Goal: Task Accomplishment & Management: Use online tool/utility

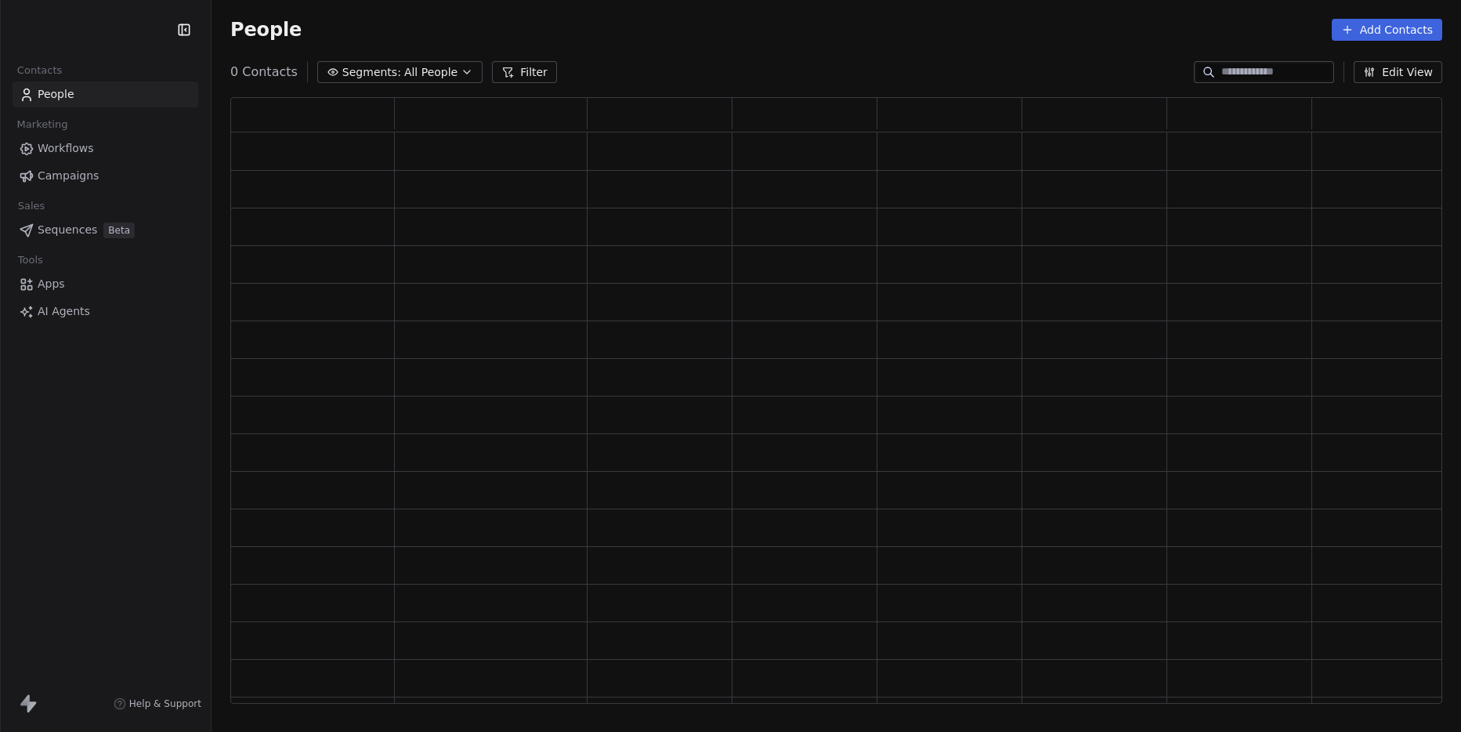
scroll to position [595, 1200]
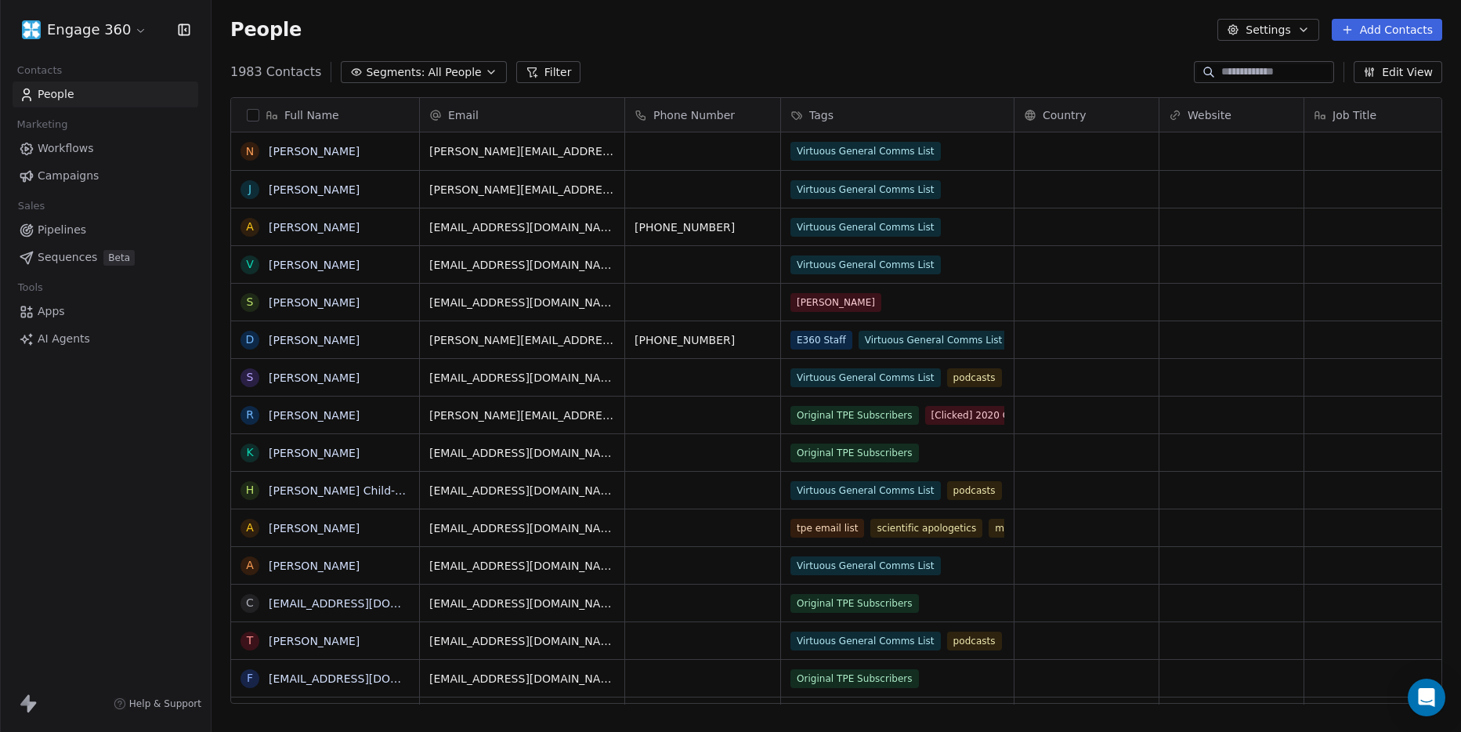
scroll to position [632, 1238]
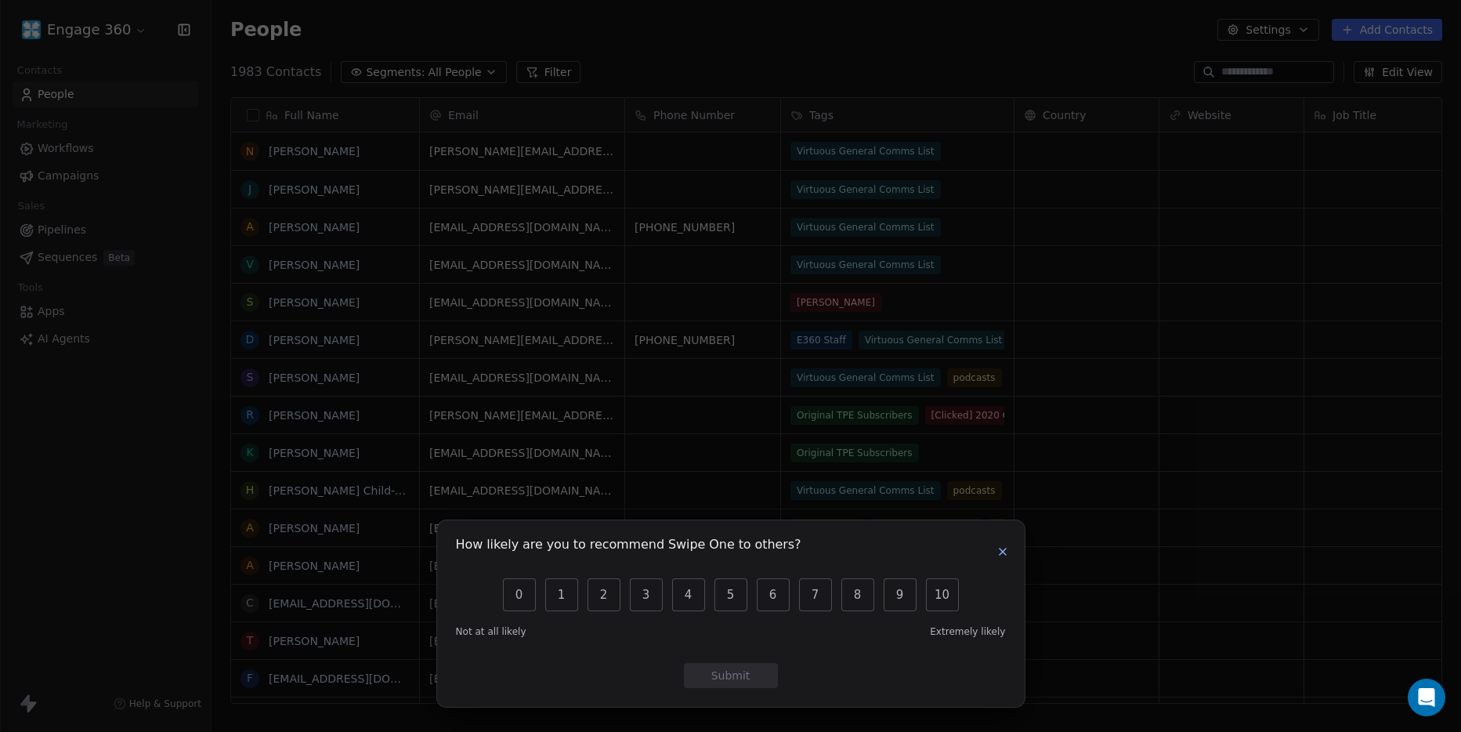
click at [1003, 546] on icon "button" at bounding box center [1003, 551] width 13 height 13
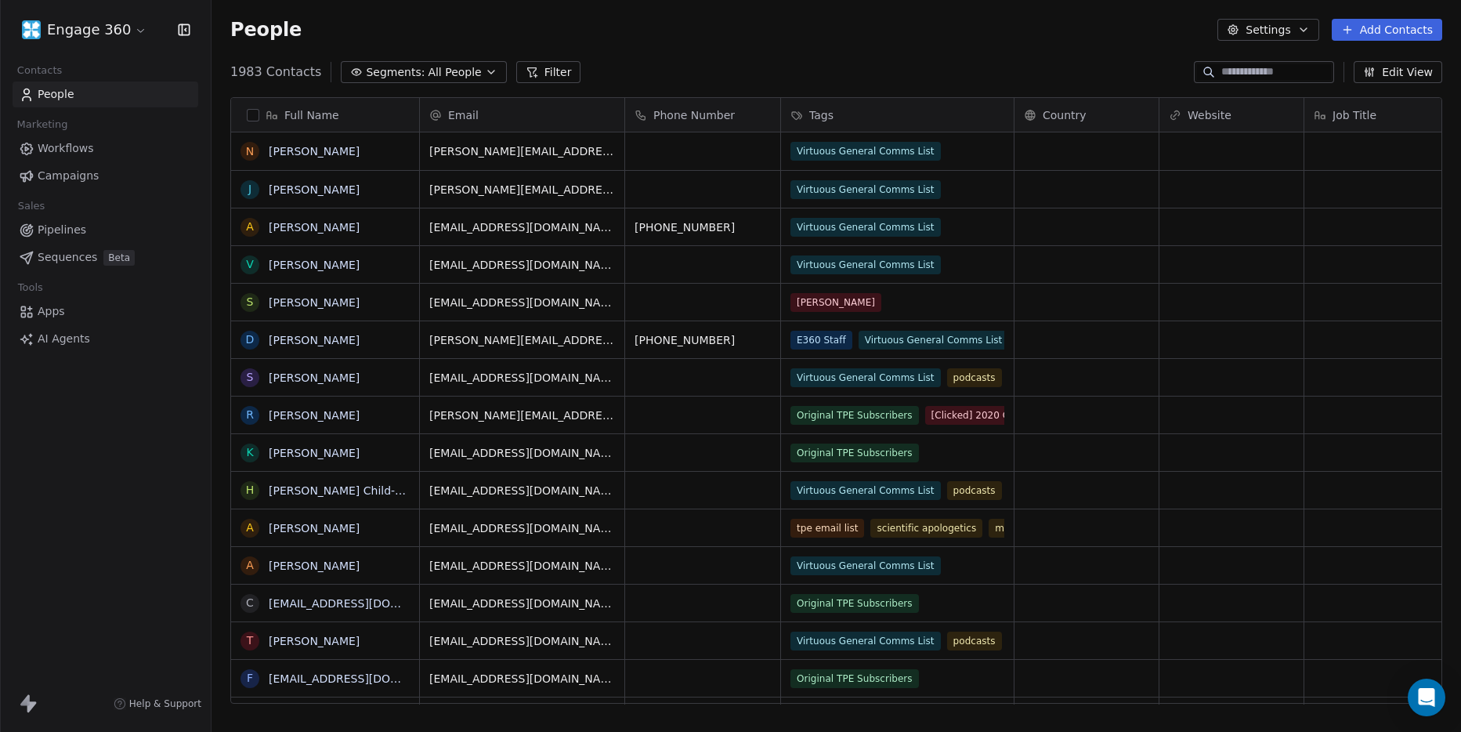
click at [74, 181] on span "Campaigns" at bounding box center [68, 176] width 61 height 16
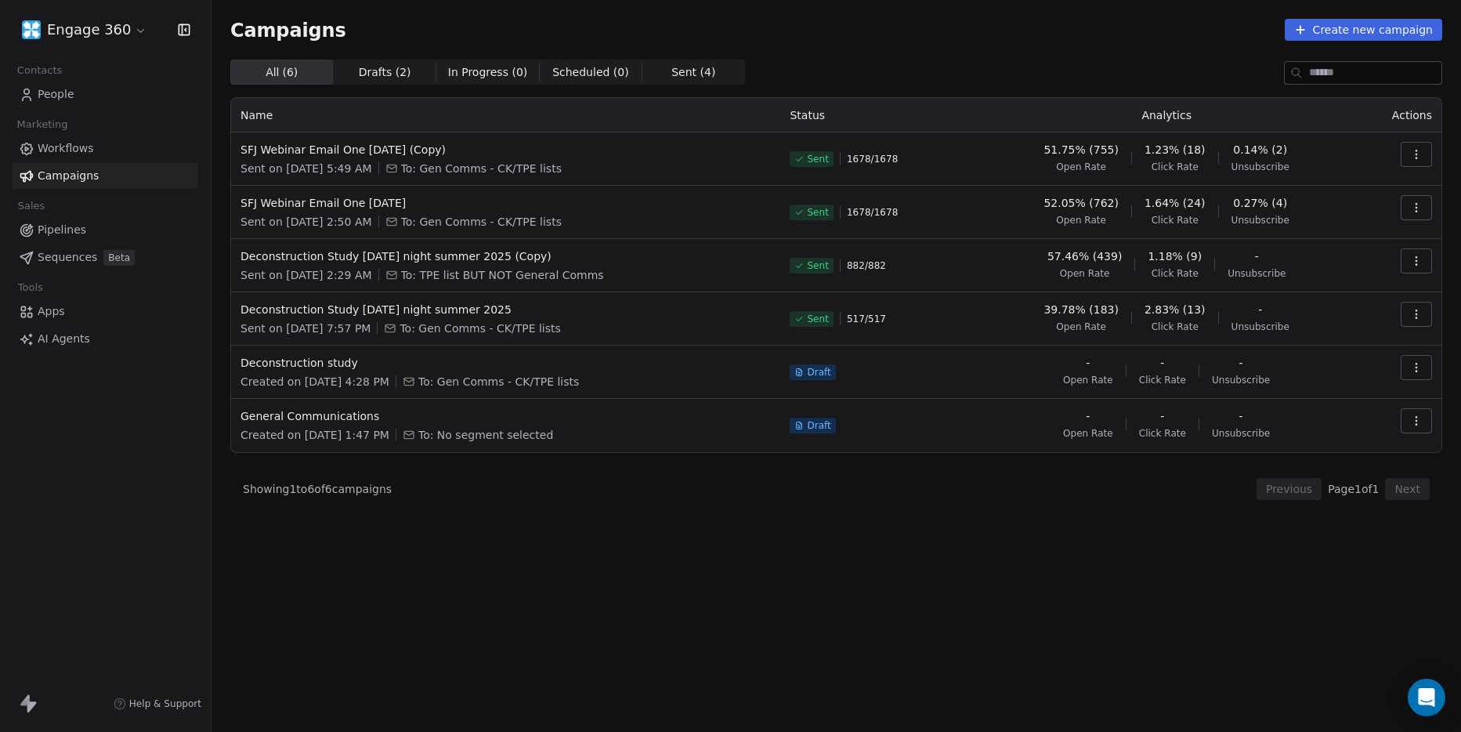
click at [1329, 25] on button "Create new campaign" at bounding box center [1363, 30] width 157 height 22
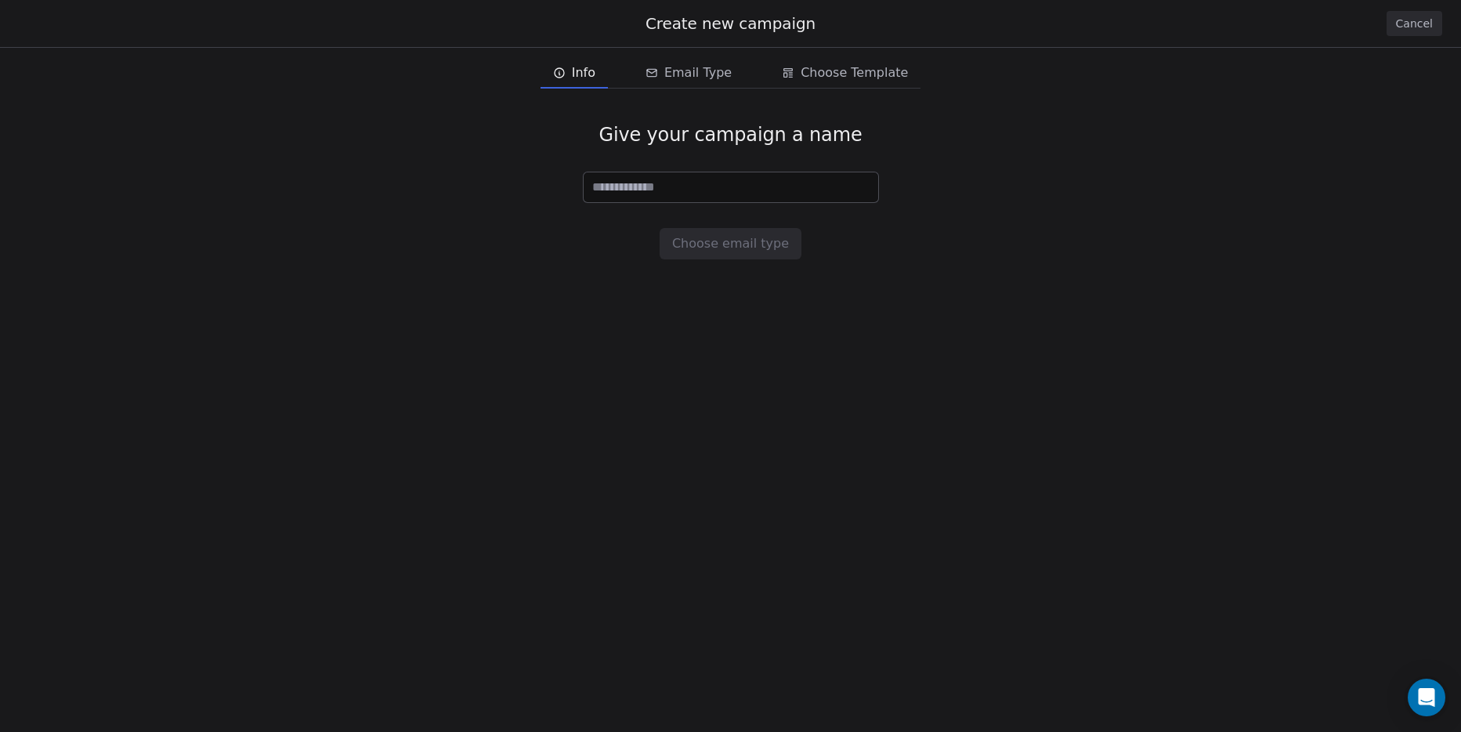
click at [845, 190] on input at bounding box center [731, 187] width 295 height 30
click at [694, 180] on input at bounding box center [731, 187] width 295 height 30
type input "**********"
click at [734, 247] on button "Choose email type" at bounding box center [731, 243] width 142 height 31
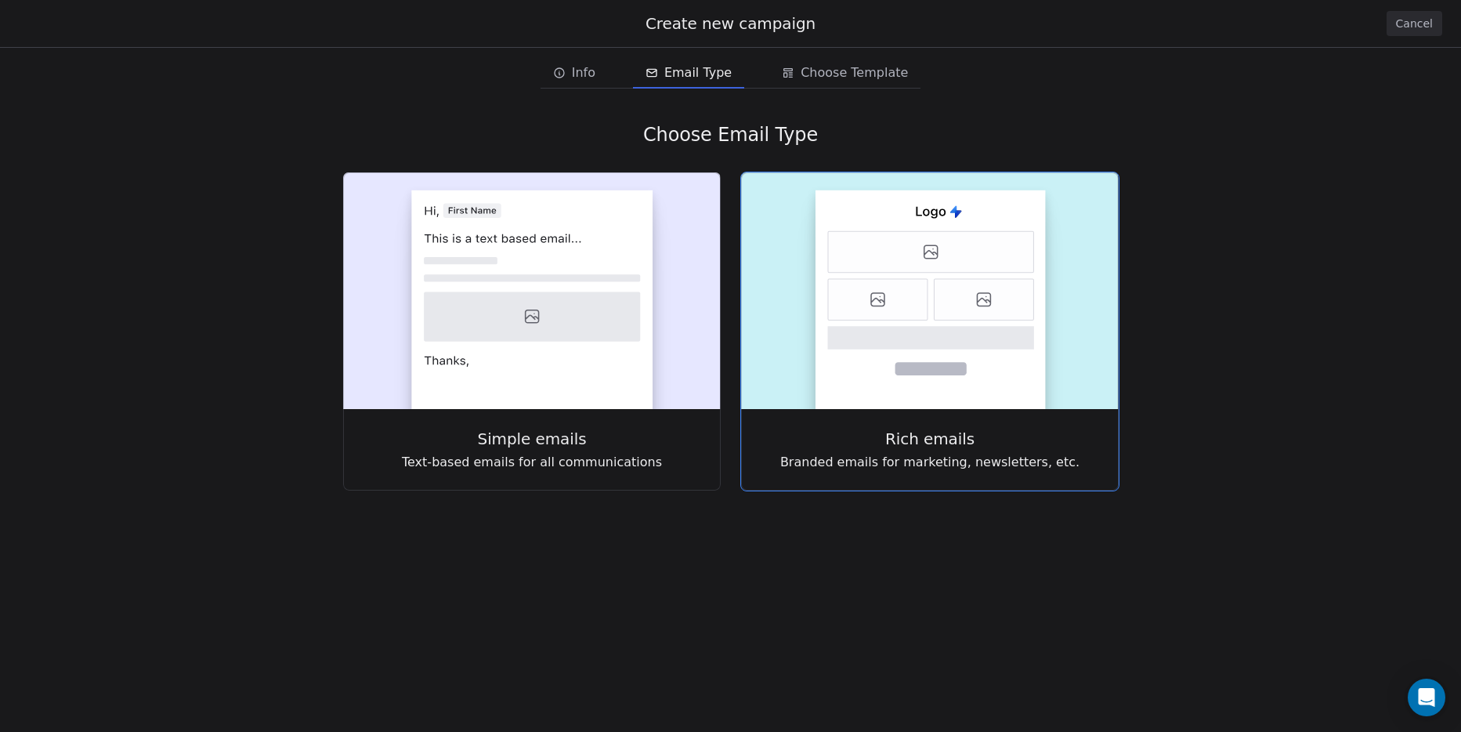
click at [950, 260] on icon at bounding box center [931, 252] width 206 height 42
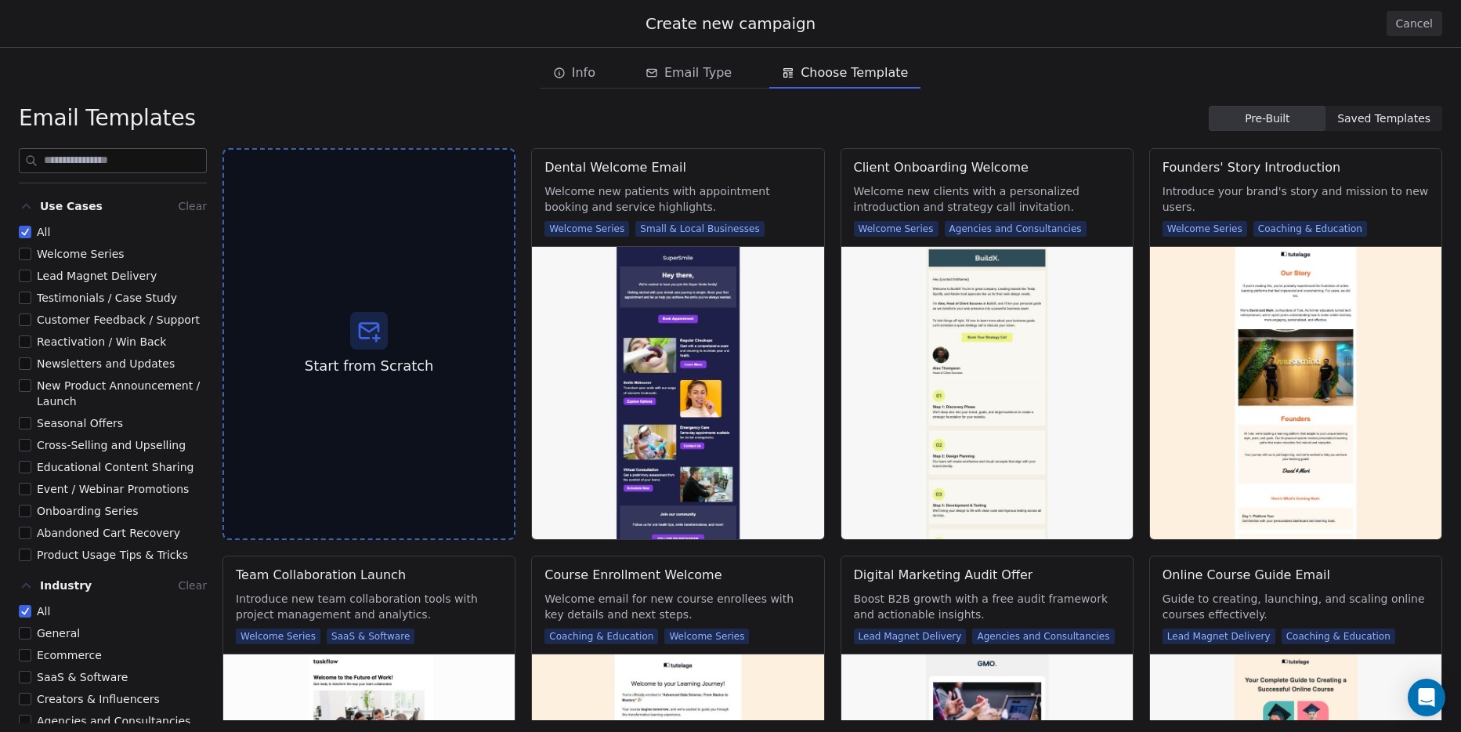
click at [1378, 121] on span "Saved Templates" at bounding box center [1384, 118] width 93 height 16
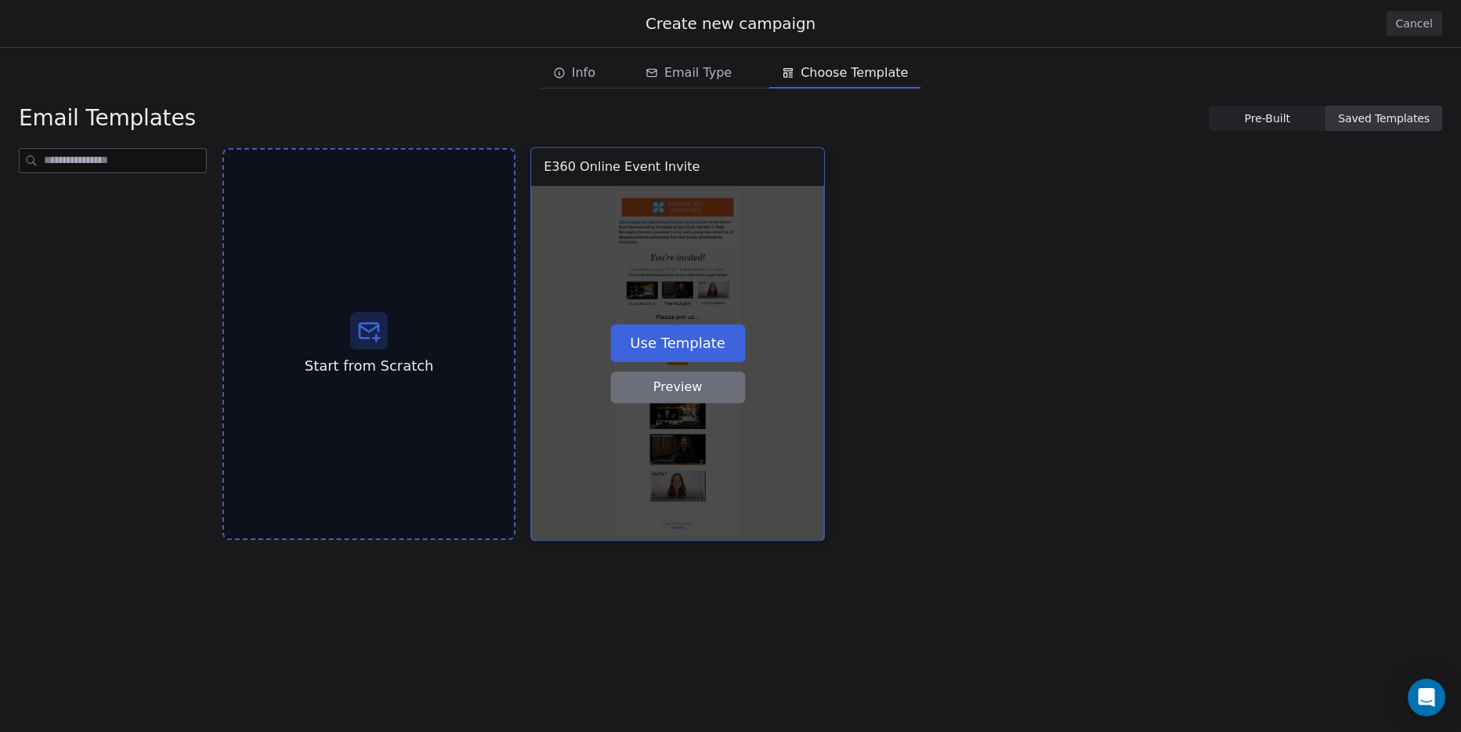
click at [782, 380] on div "Use Template Preview" at bounding box center [677, 362] width 293 height 353
click at [701, 335] on button "Use Template" at bounding box center [677, 343] width 135 height 38
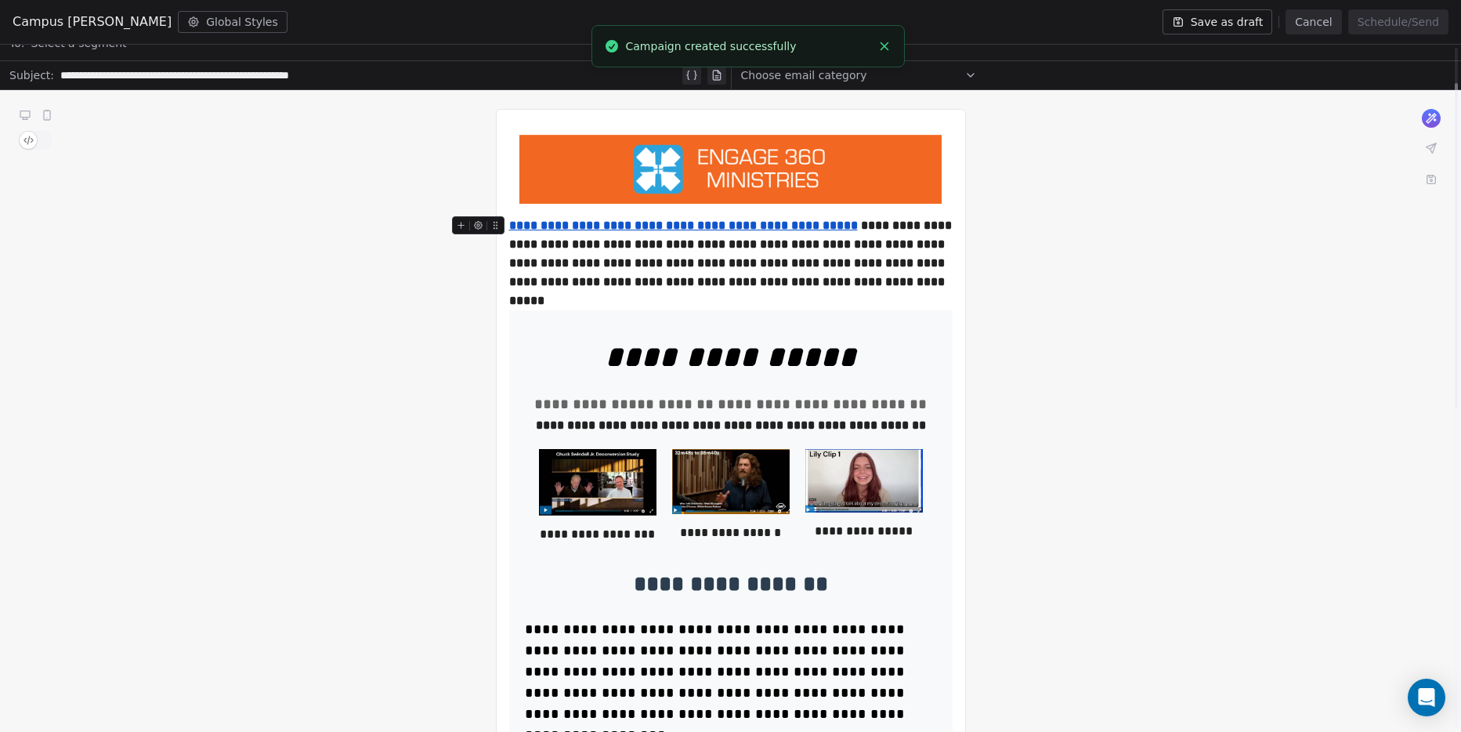
scroll to position [78, 0]
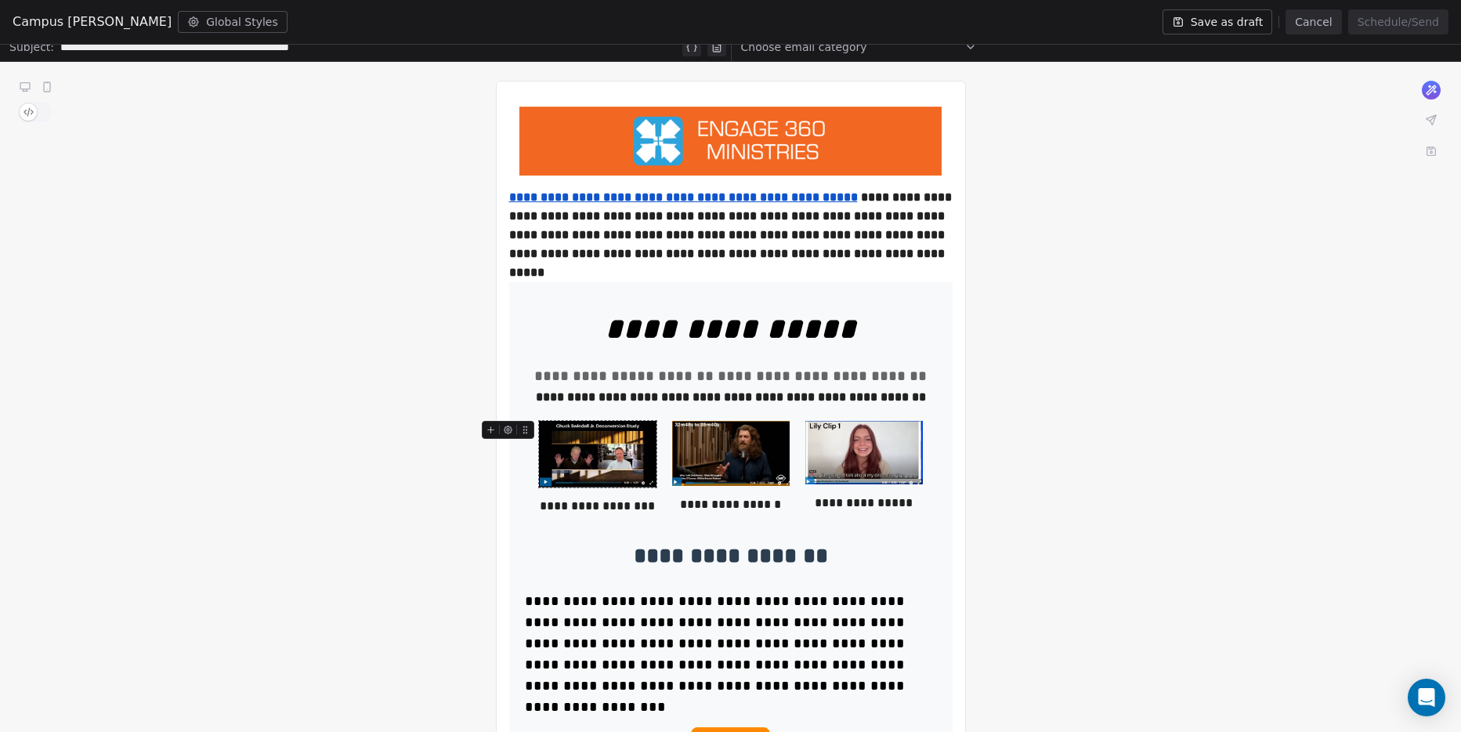
click at [523, 426] on icon at bounding box center [523, 426] width 1 height 1
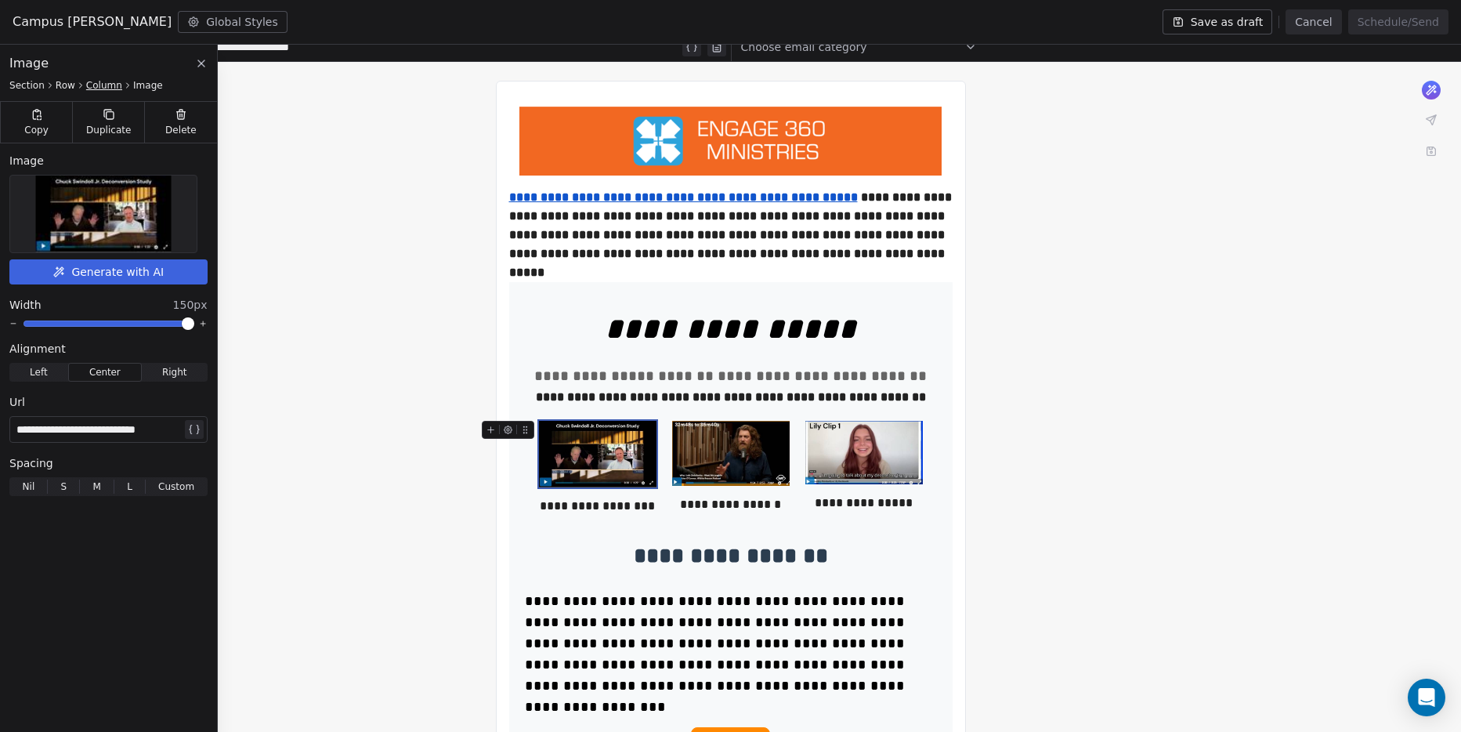
click at [99, 88] on span "Column" at bounding box center [104, 85] width 36 height 13
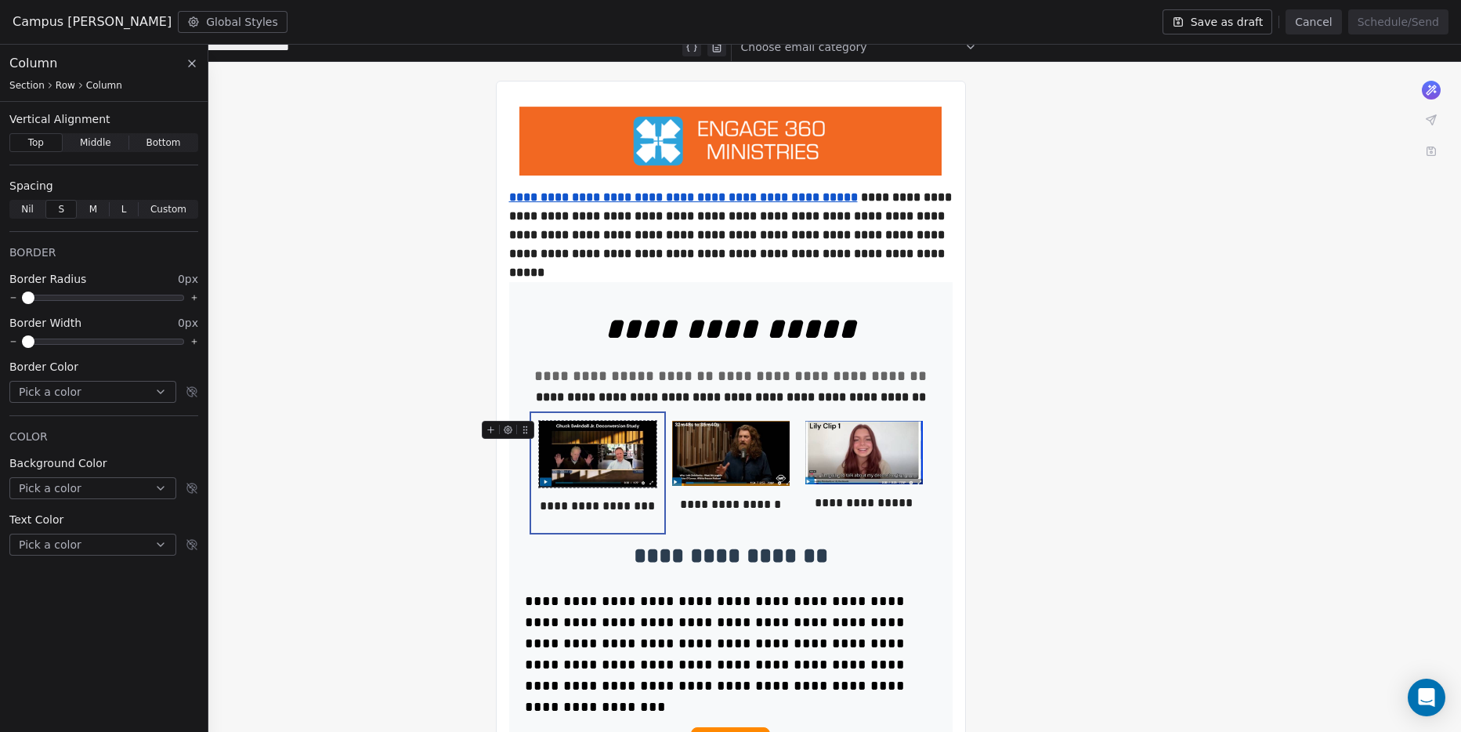
click at [489, 440] on div at bounding box center [511, 434] width 59 height 27
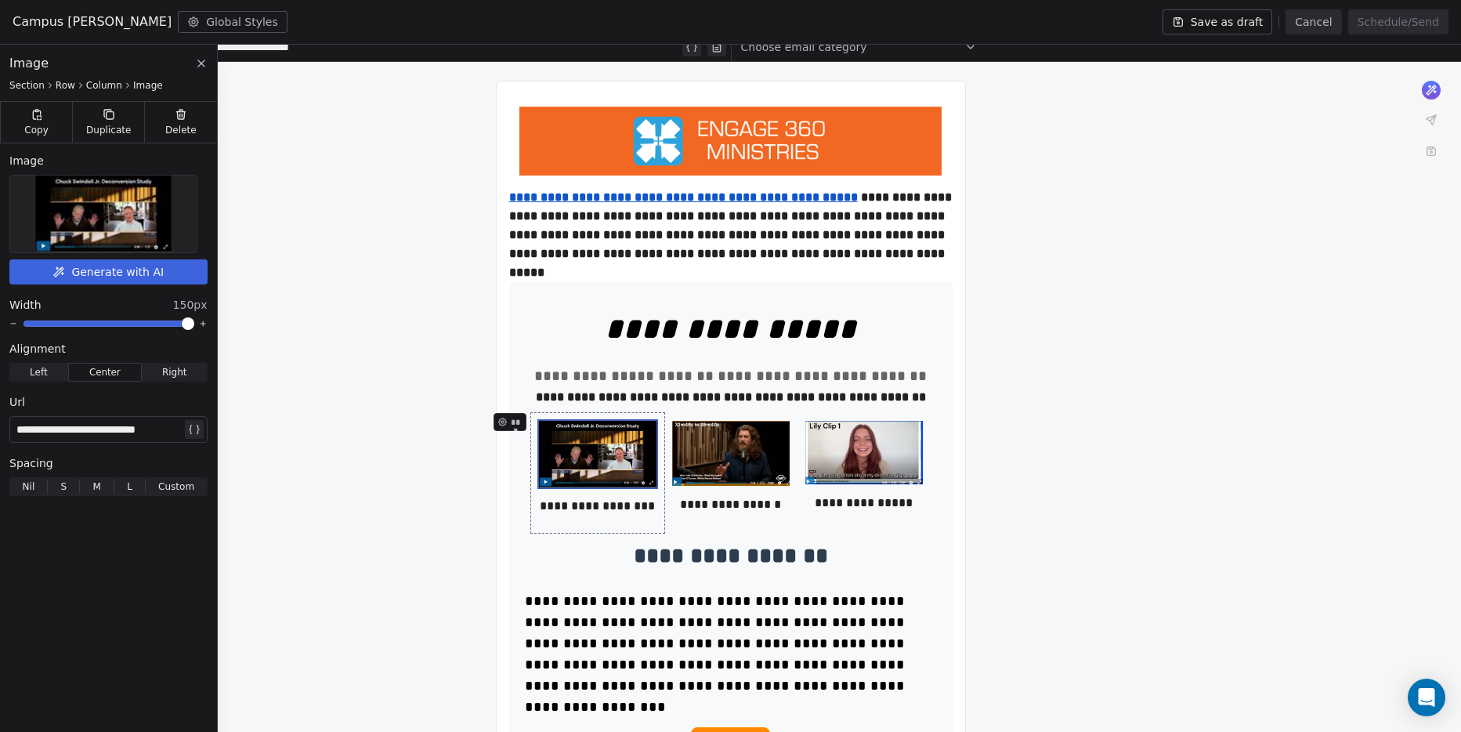
click at [531, 449] on div "**********" at bounding box center [597, 473] width 133 height 120
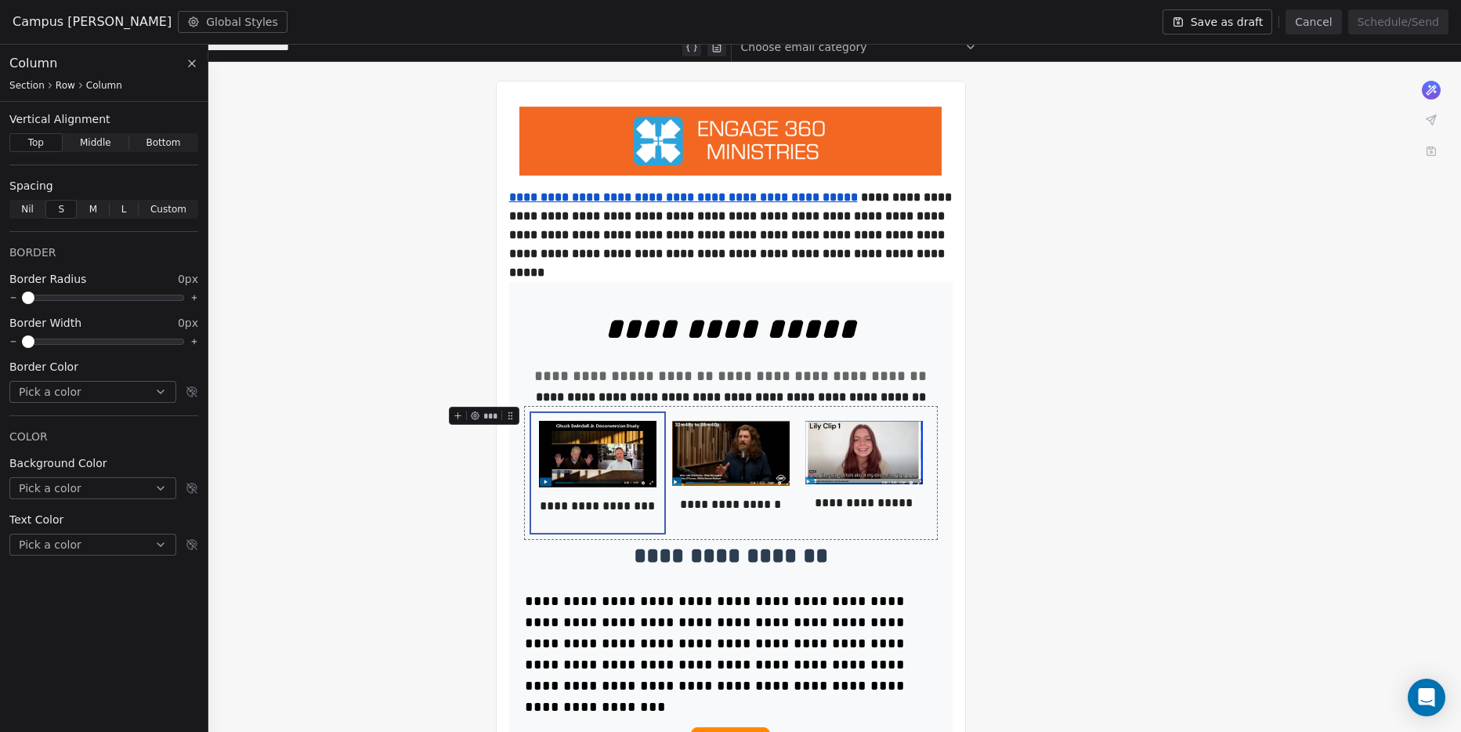
click at [525, 449] on div "**********" at bounding box center [731, 473] width 412 height 132
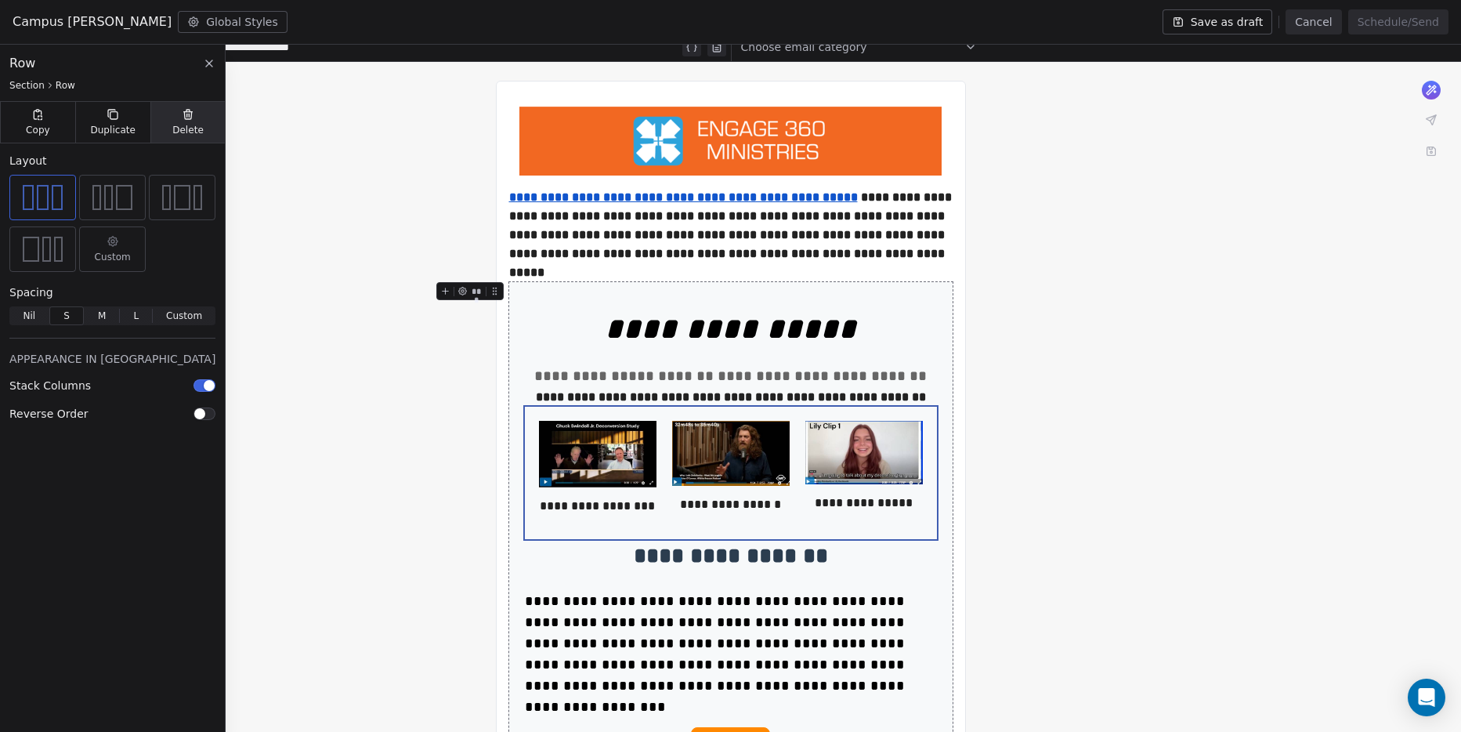
click at [184, 118] on icon at bounding box center [187, 115] width 7 height 7
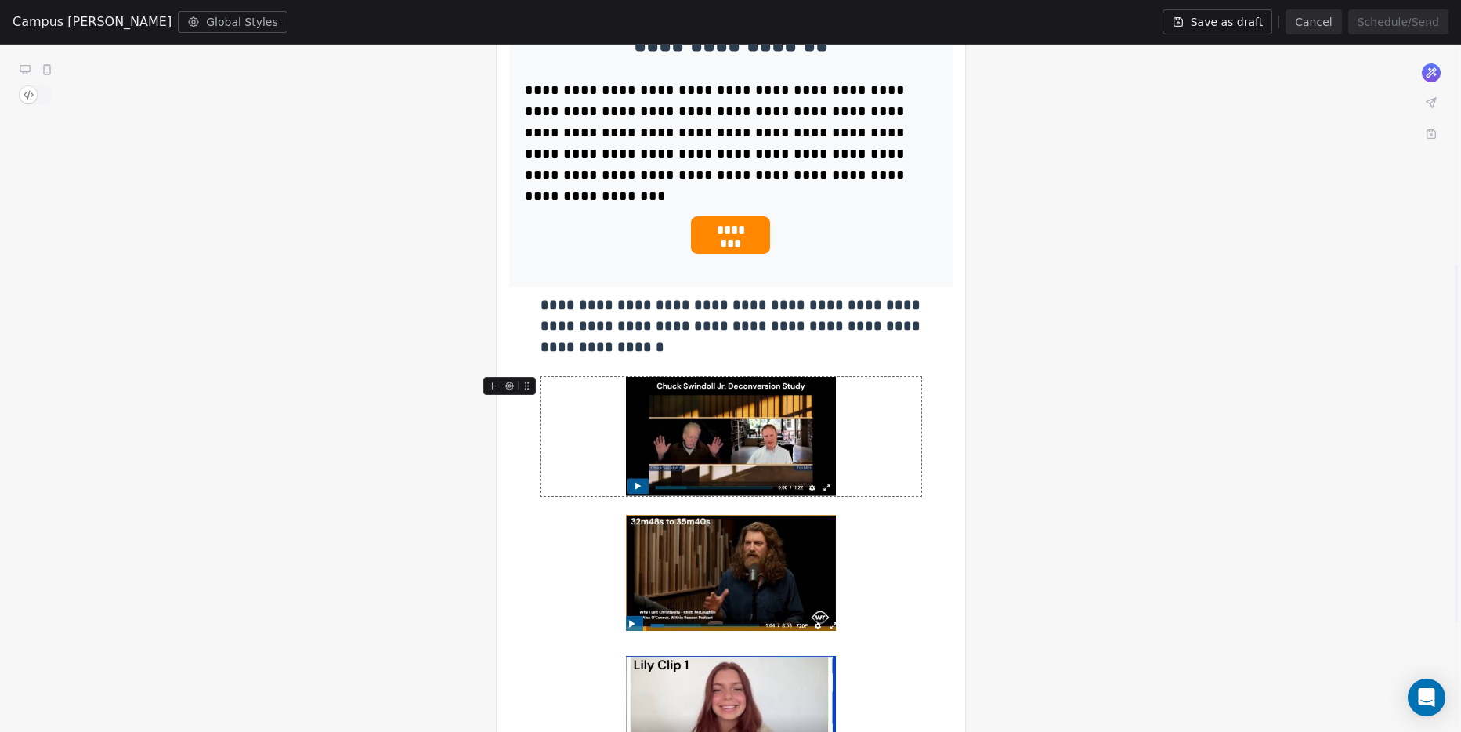
scroll to position [470, 0]
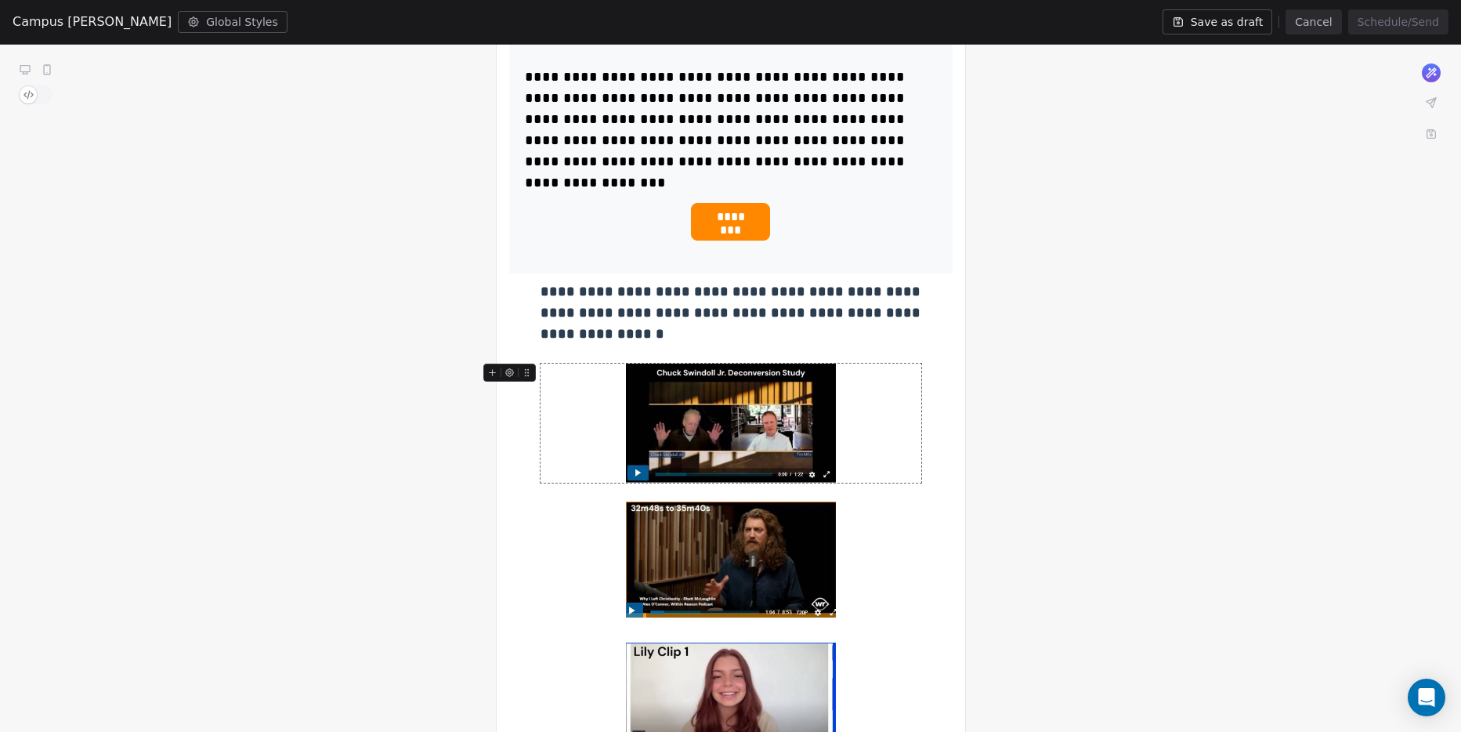
click at [709, 422] on img at bounding box center [731, 423] width 210 height 119
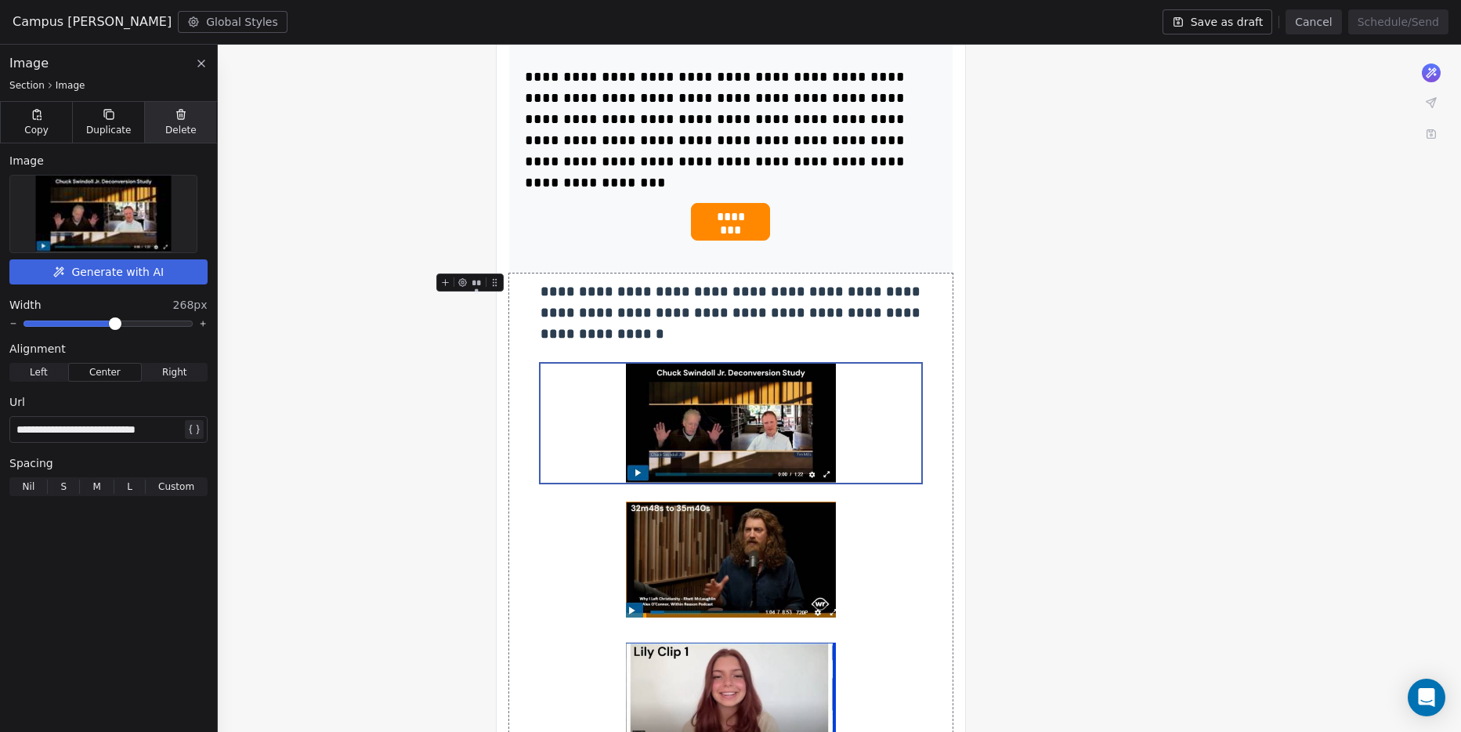
click at [201, 104] on div "Delete" at bounding box center [180, 122] width 72 height 41
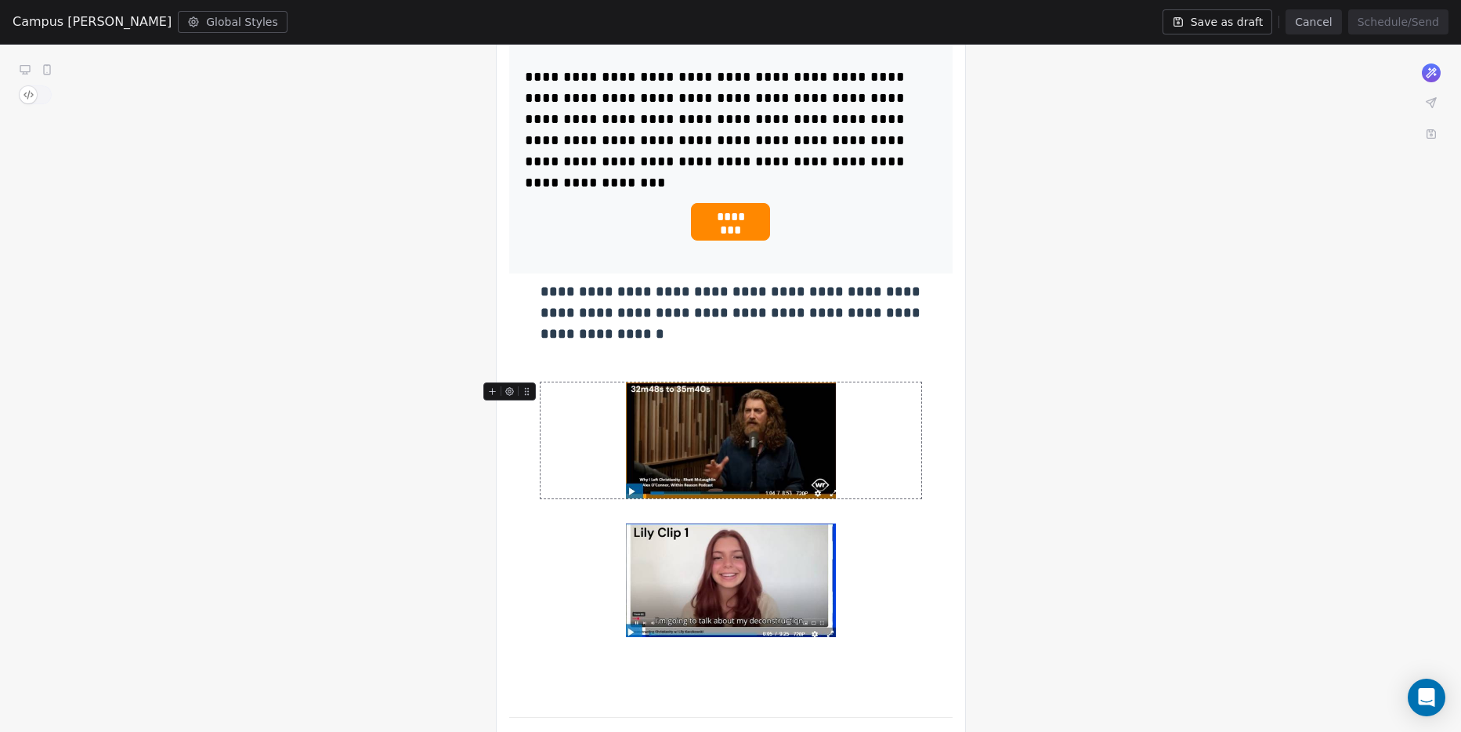
click at [686, 422] on img at bounding box center [731, 440] width 210 height 116
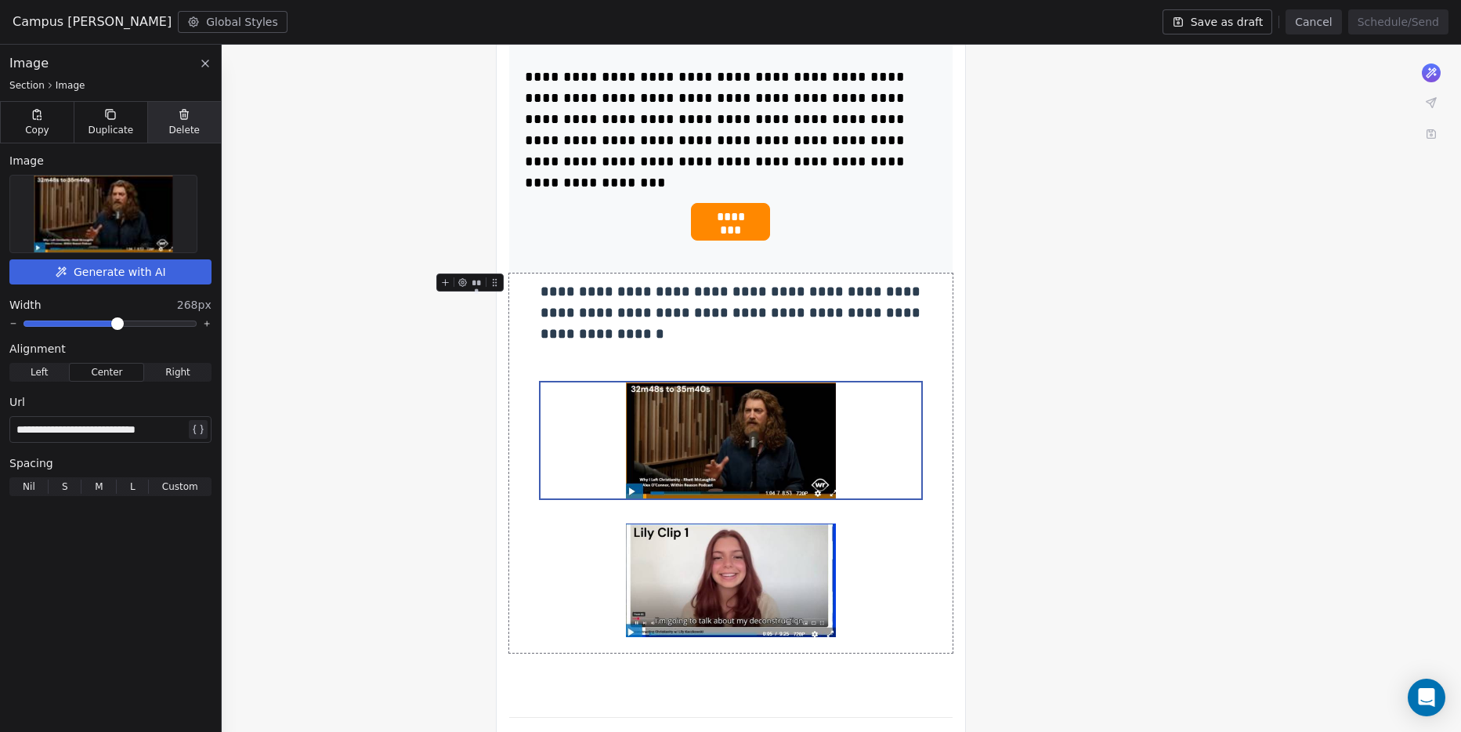
click at [190, 124] on span "Delete" at bounding box center [183, 130] width 31 height 13
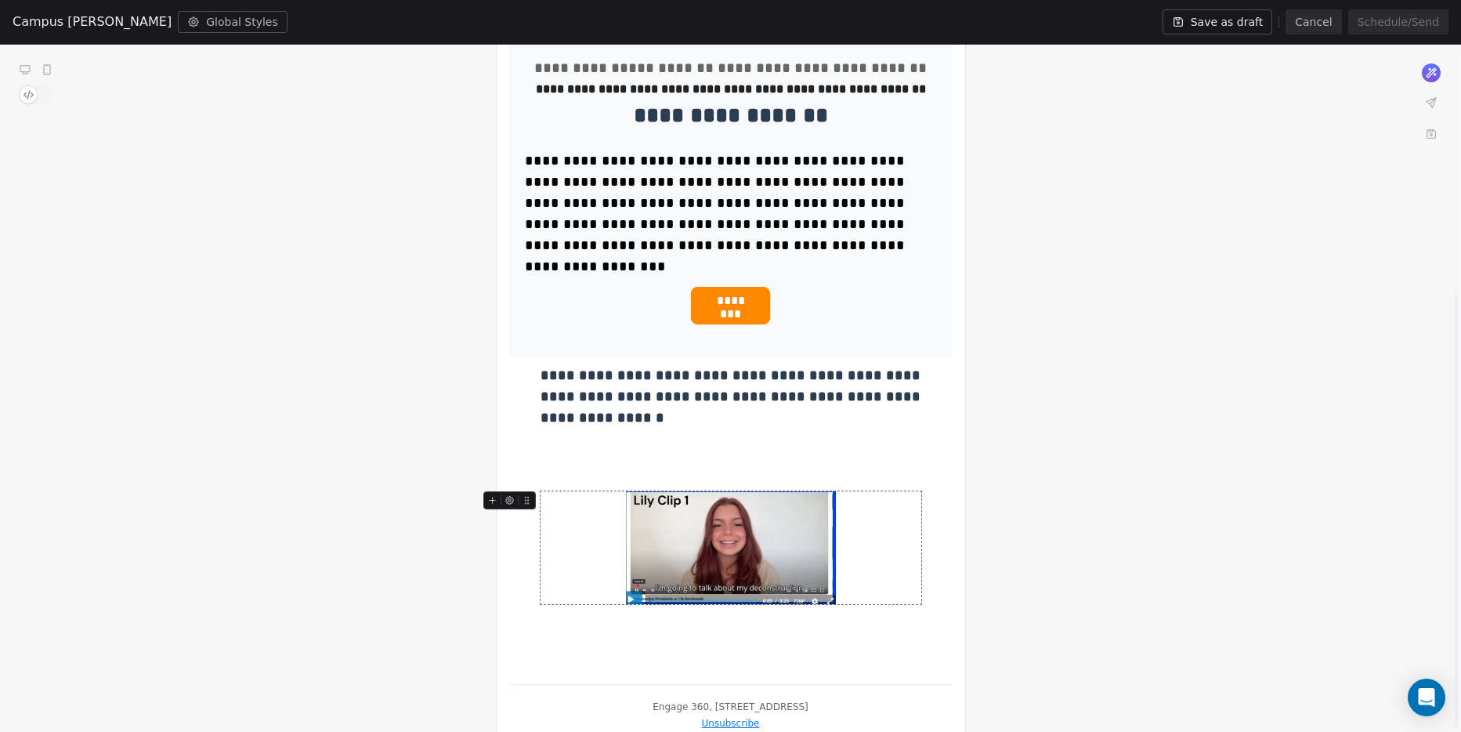
click at [737, 511] on img at bounding box center [731, 547] width 210 height 113
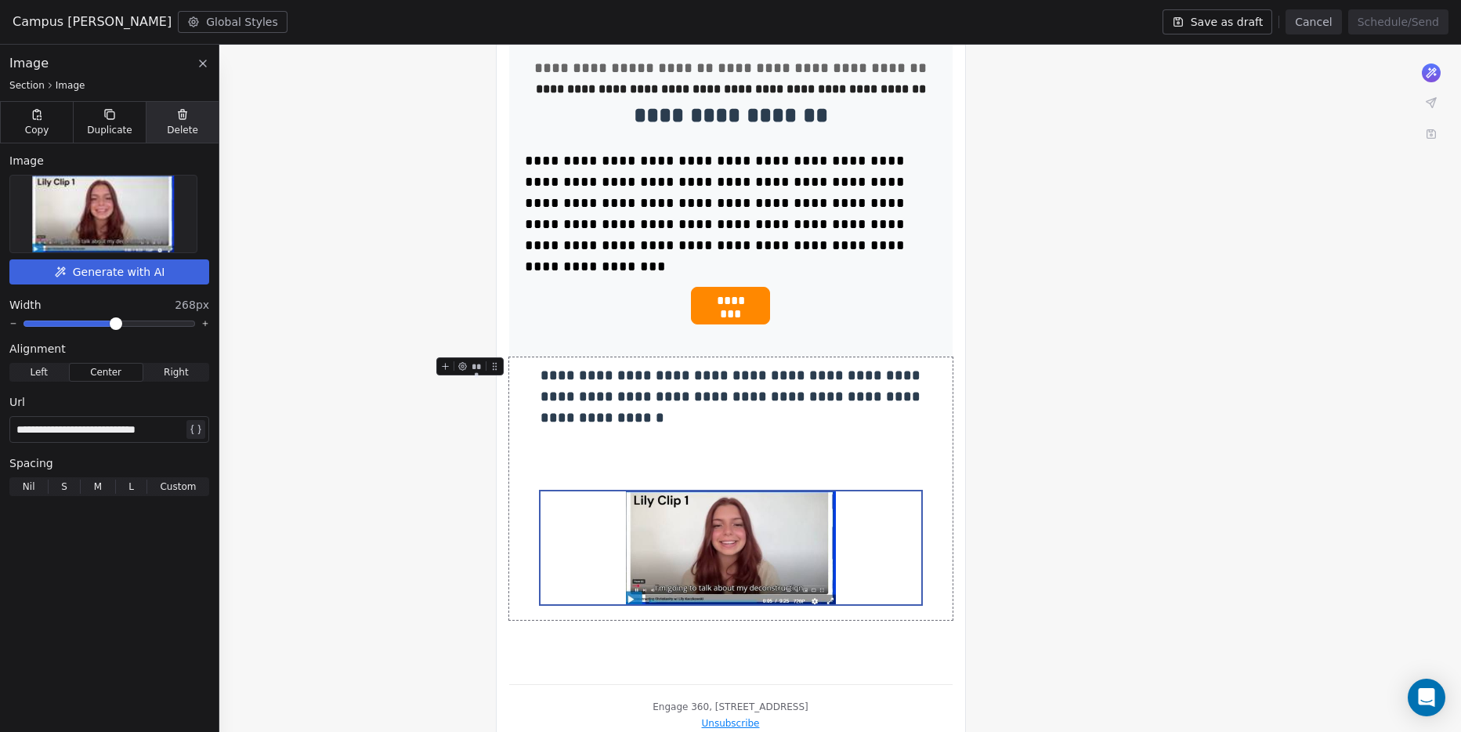
click at [182, 131] on span "Delete" at bounding box center [182, 130] width 31 height 13
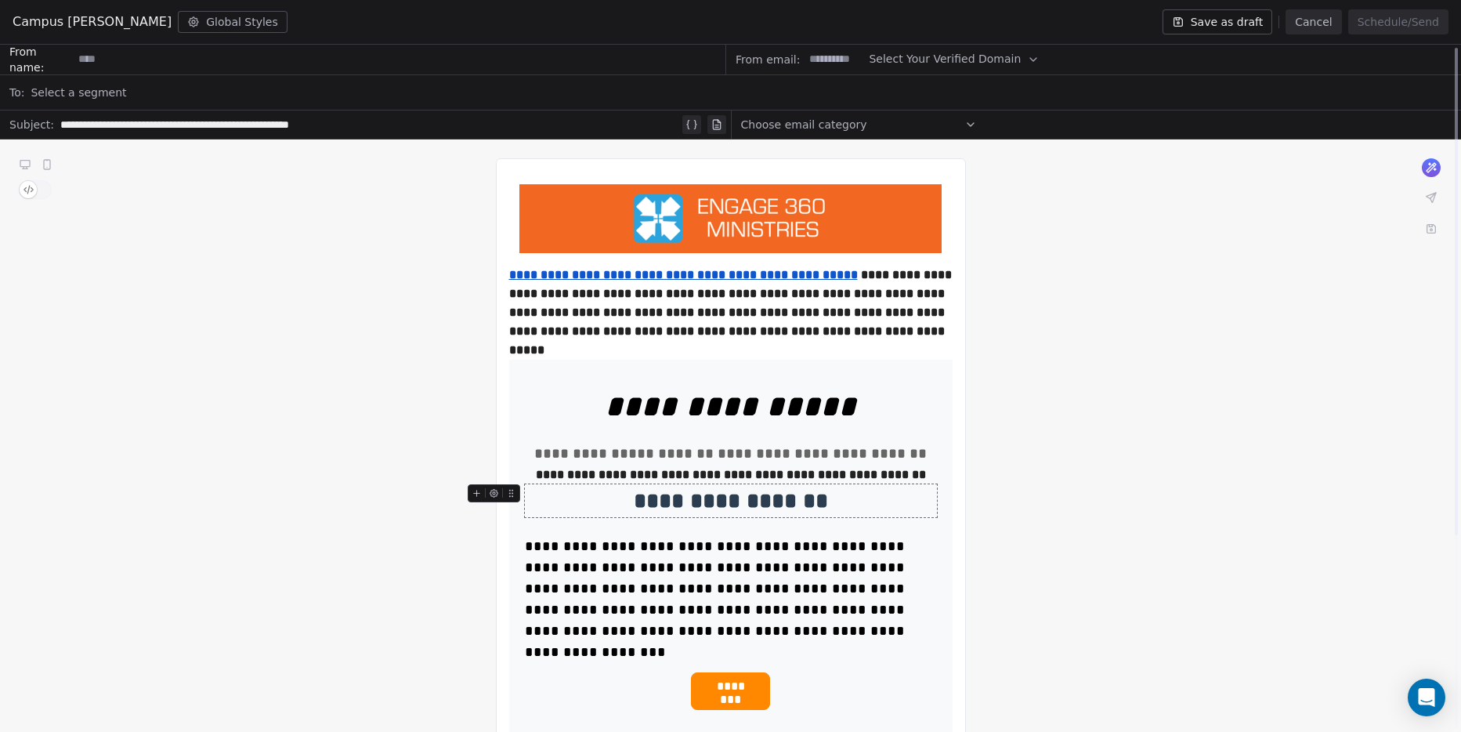
scroll to position [0, 0]
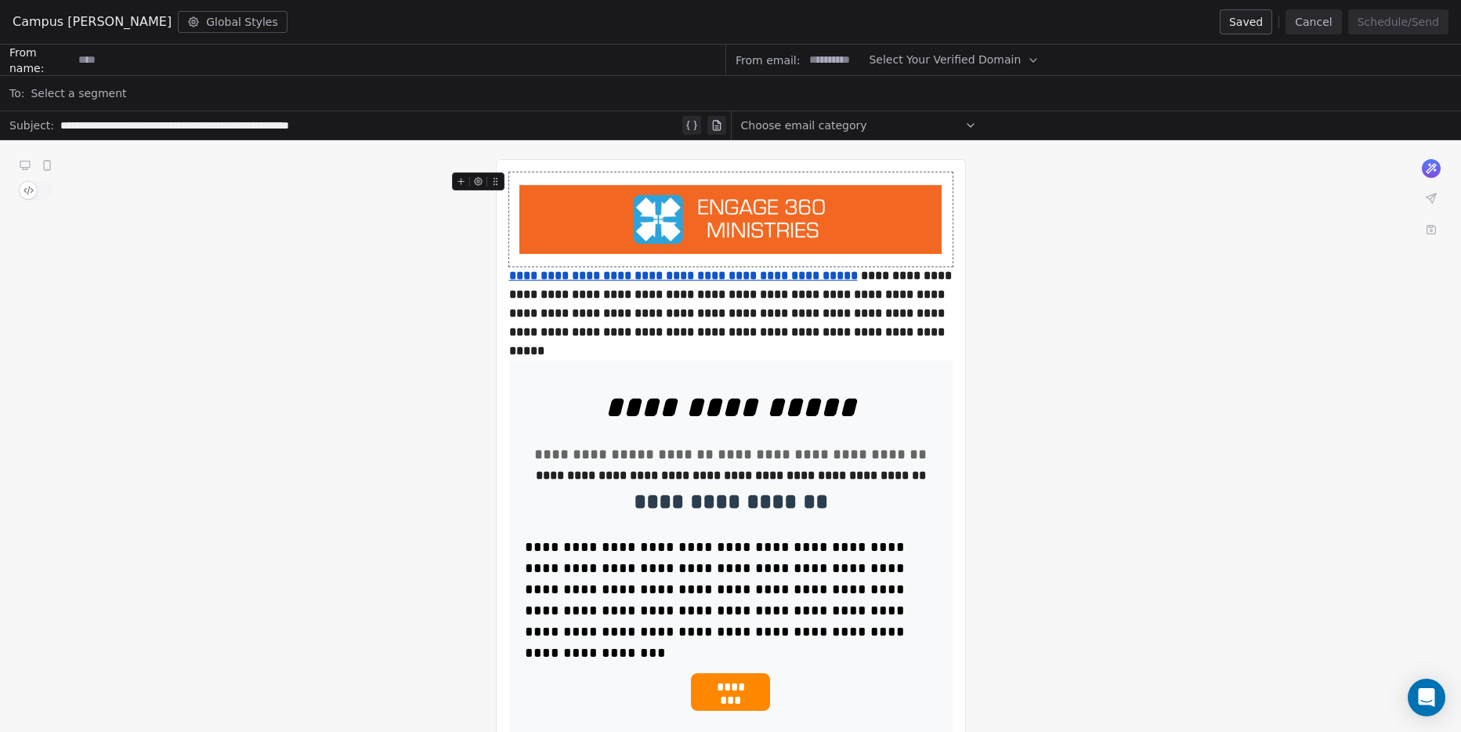
click at [379, 59] on input at bounding box center [399, 59] width 652 height 29
